Goal: Task Accomplishment & Management: Use online tool/utility

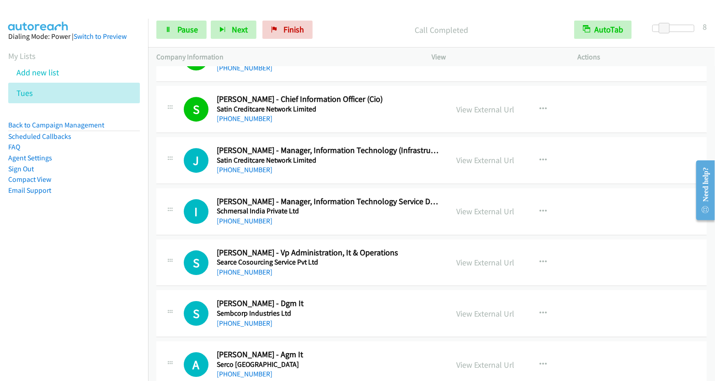
scroll to position [7728, 0]
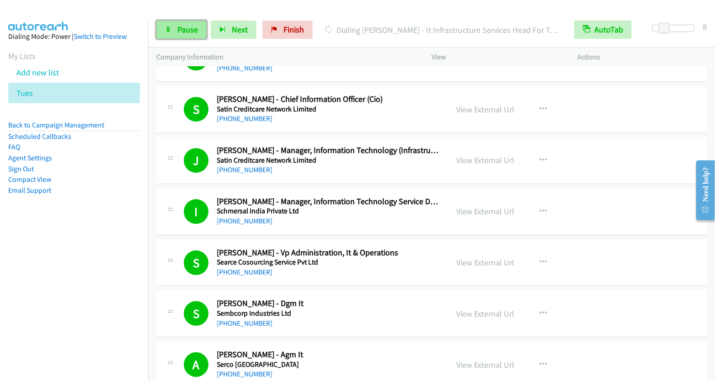
click at [191, 31] on span "Pause" at bounding box center [187, 29] width 21 height 11
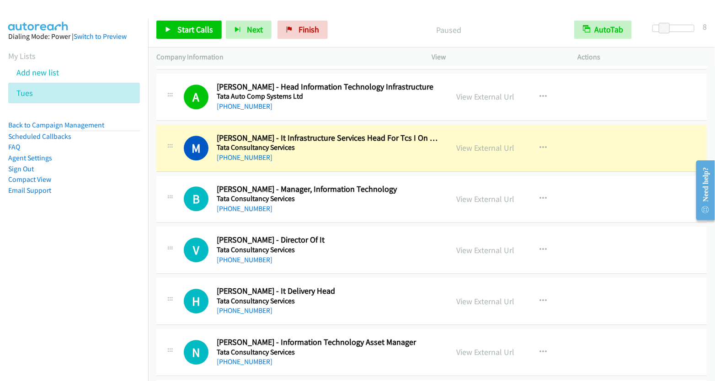
scroll to position [9171, 0]
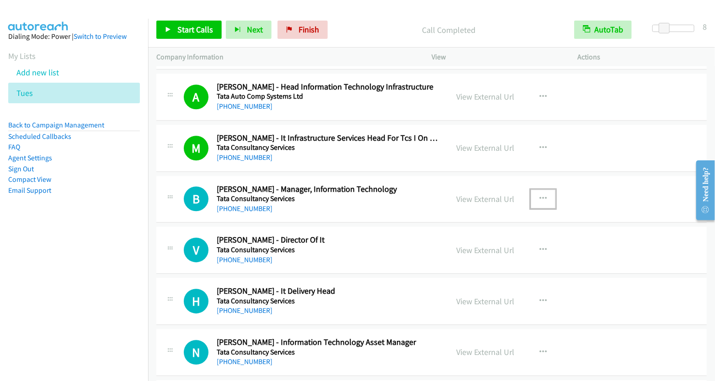
click at [540, 195] on icon "button" at bounding box center [542, 198] width 7 height 7
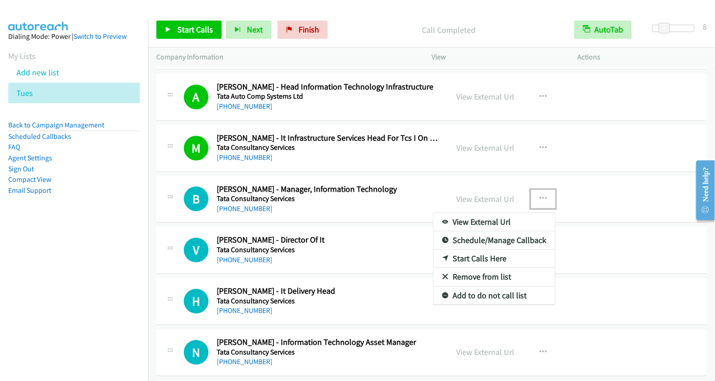
click at [487, 250] on link "Start Calls Here" at bounding box center [494, 259] width 122 height 18
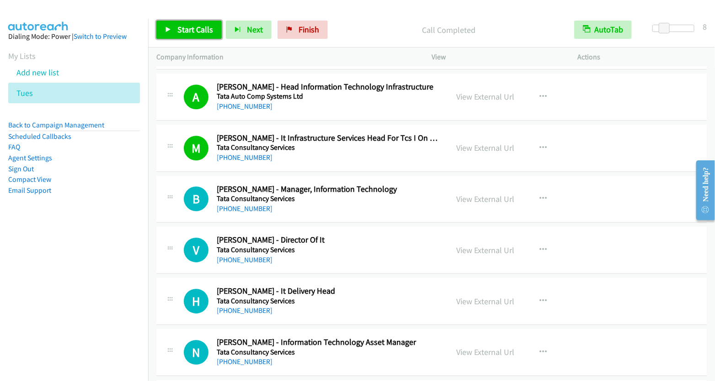
click at [194, 27] on span "Start Calls" at bounding box center [195, 29] width 36 height 11
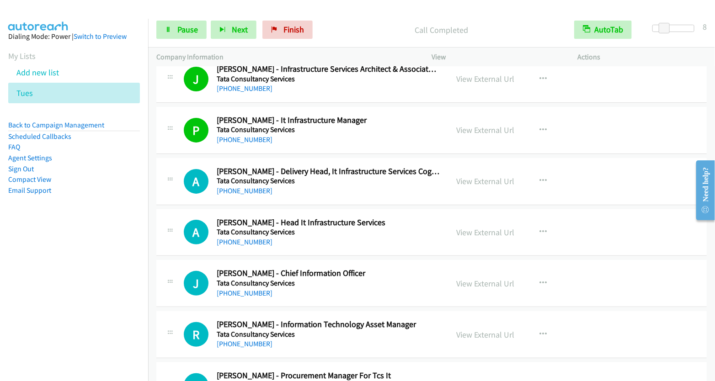
scroll to position [9701, 0]
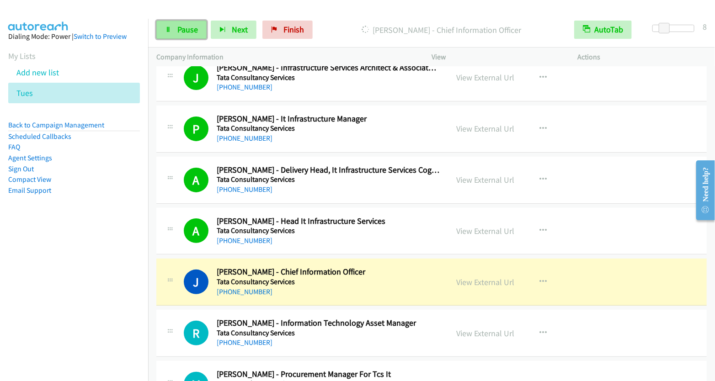
click at [170, 28] on icon at bounding box center [168, 30] width 6 height 6
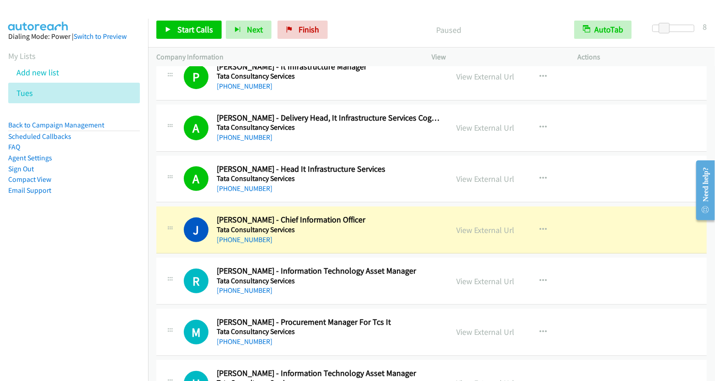
scroll to position [9810, 0]
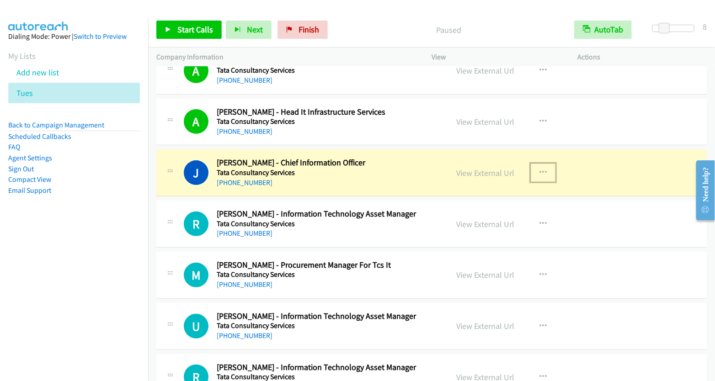
click at [539, 169] on icon "button" at bounding box center [542, 172] width 7 height 7
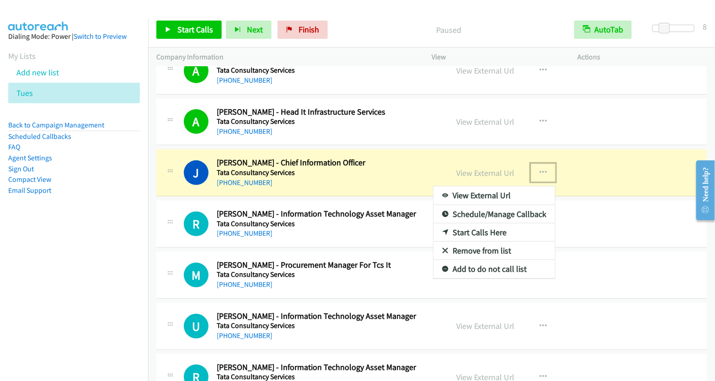
click at [494, 223] on link "Start Calls Here" at bounding box center [494, 232] width 122 height 18
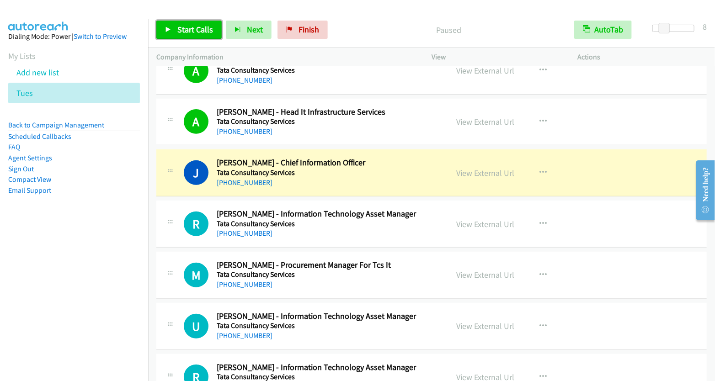
click at [208, 32] on span "Start Calls" at bounding box center [195, 29] width 36 height 11
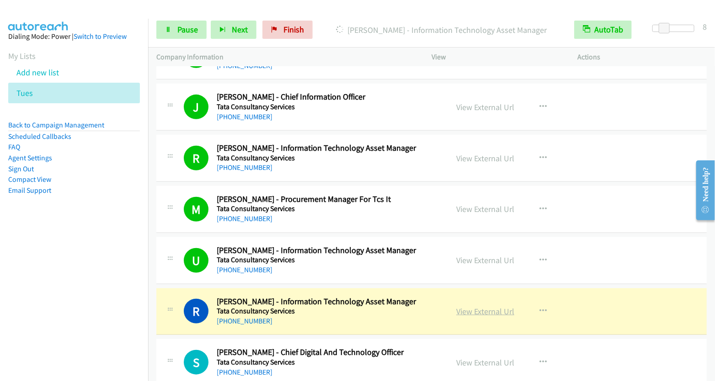
scroll to position [9919, 0]
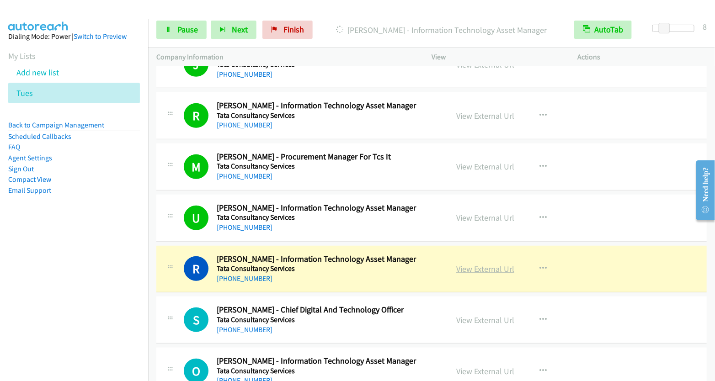
click at [482, 264] on link "View External Url" at bounding box center [485, 269] width 58 height 11
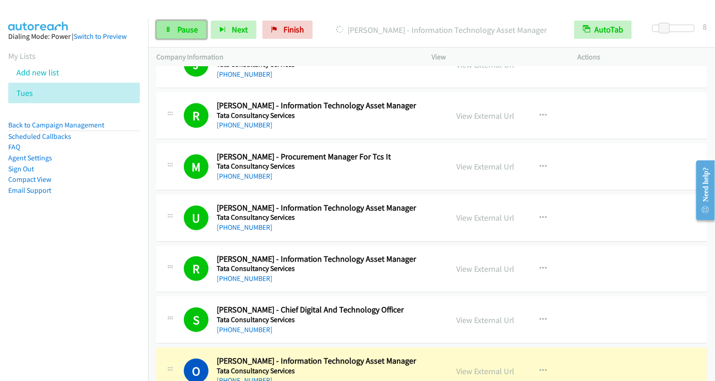
click at [188, 27] on span "Pause" at bounding box center [187, 29] width 21 height 11
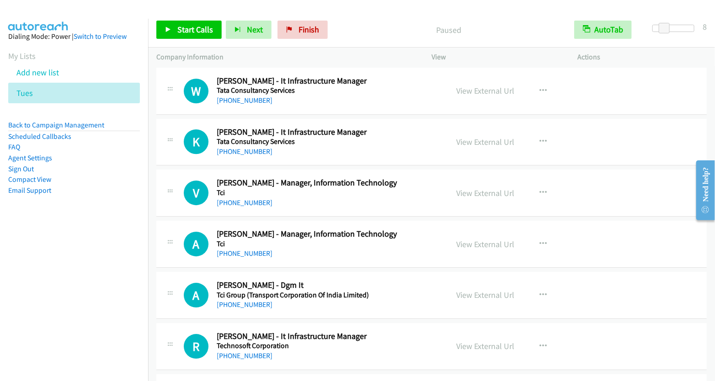
scroll to position [10864, 0]
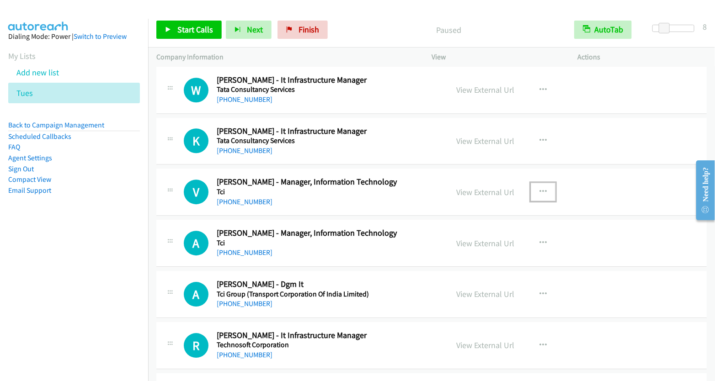
click at [541, 188] on icon "button" at bounding box center [542, 191] width 7 height 7
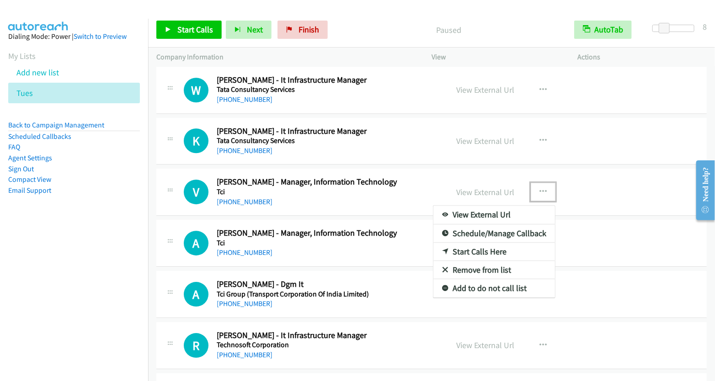
click at [482, 243] on link "Start Calls Here" at bounding box center [494, 252] width 122 height 18
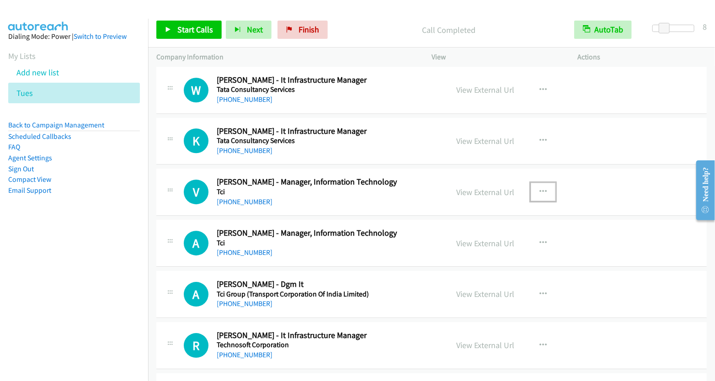
click at [539, 188] on icon "button" at bounding box center [542, 191] width 7 height 7
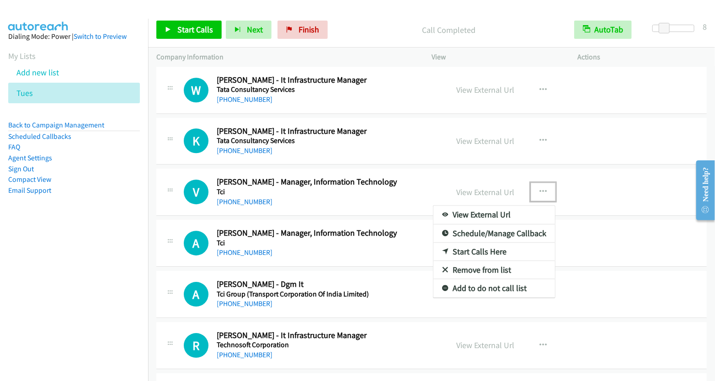
click at [496, 243] on link "Start Calls Here" at bounding box center [494, 252] width 122 height 18
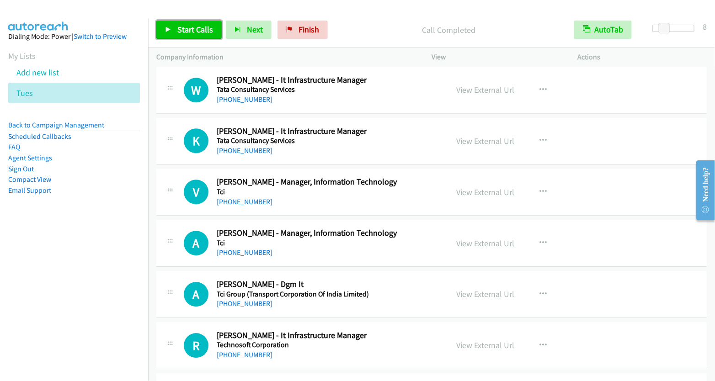
click at [203, 36] on link "Start Calls" at bounding box center [188, 30] width 65 height 18
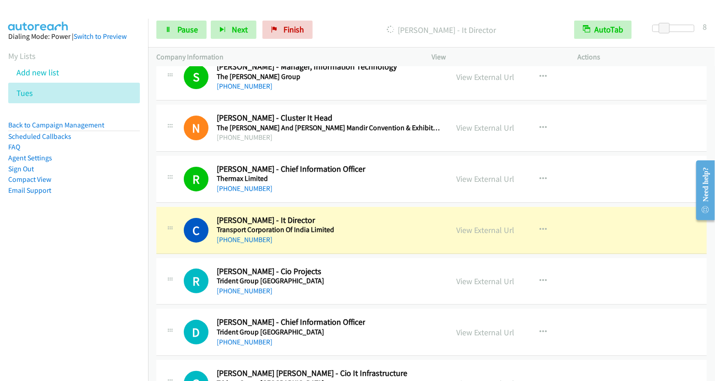
scroll to position [11305, 0]
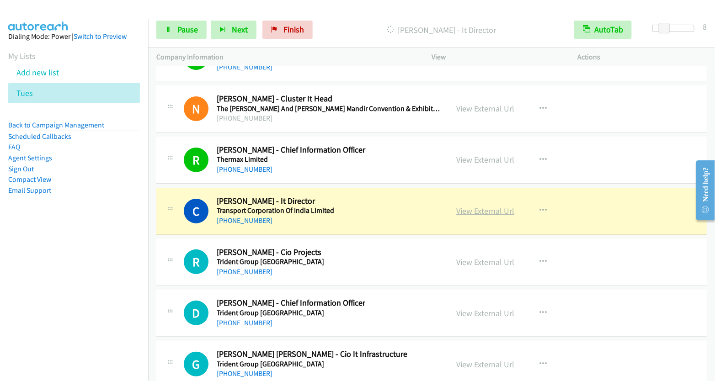
click at [474, 206] on link "View External Url" at bounding box center [485, 211] width 58 height 11
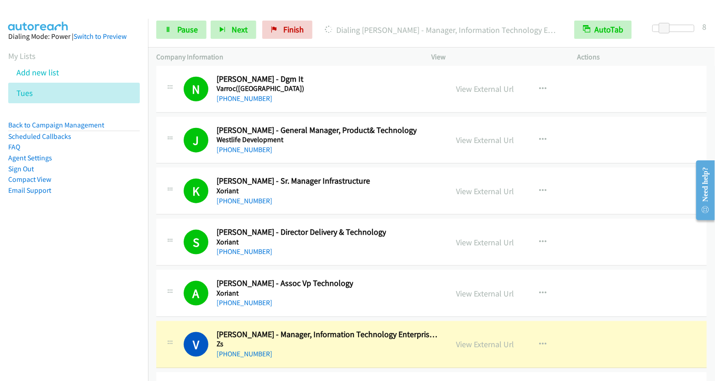
scroll to position [11937, 0]
click at [184, 32] on span "Pause" at bounding box center [187, 29] width 21 height 11
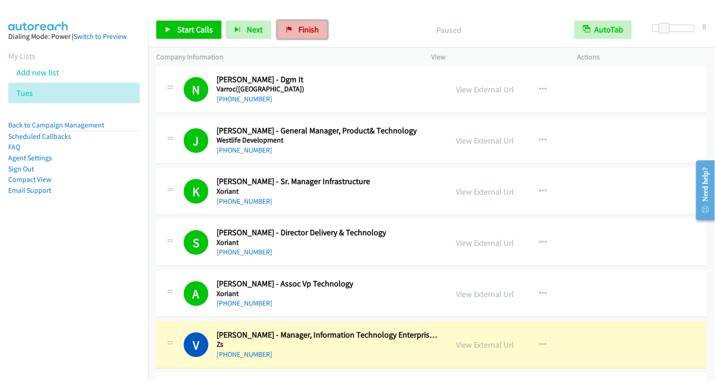
click at [307, 32] on span "Finish" at bounding box center [308, 29] width 21 height 11
